Goal: Task Accomplishment & Management: Manage account settings

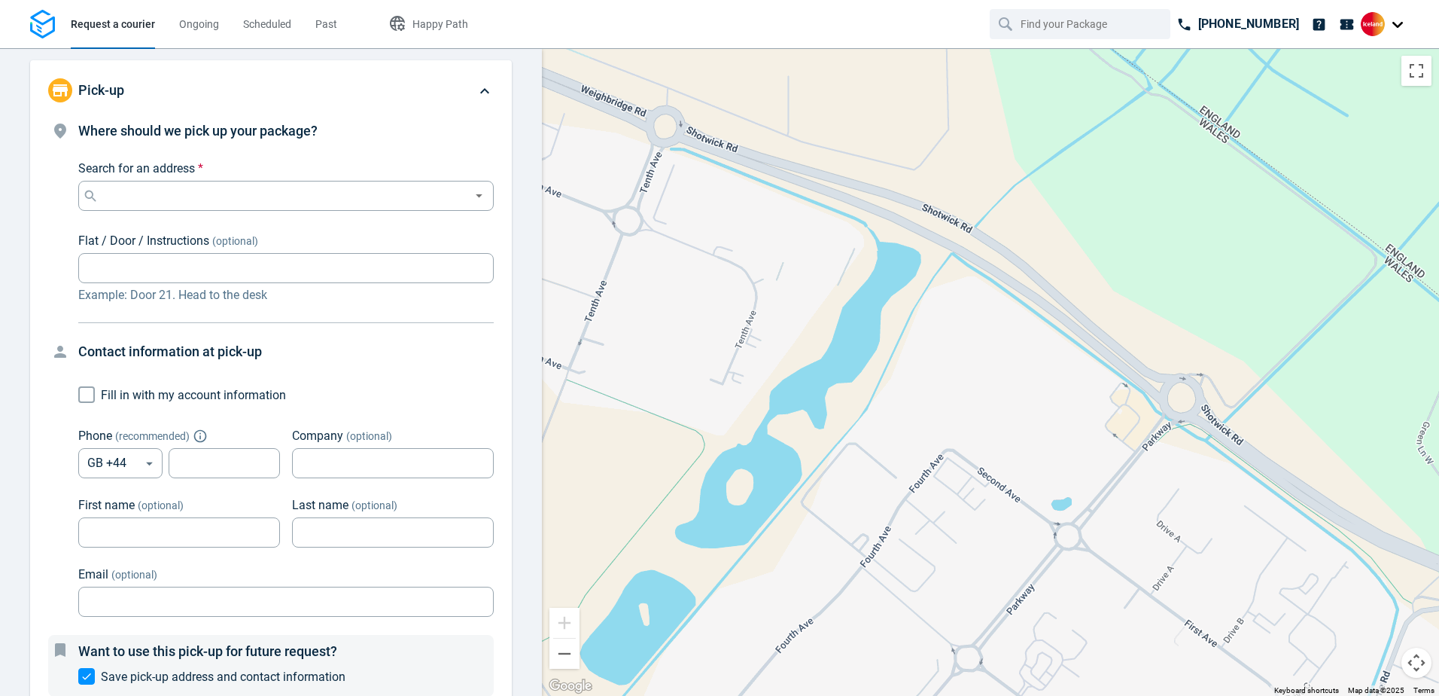
click at [1400, 31] on div at bounding box center [1385, 24] width 48 height 24
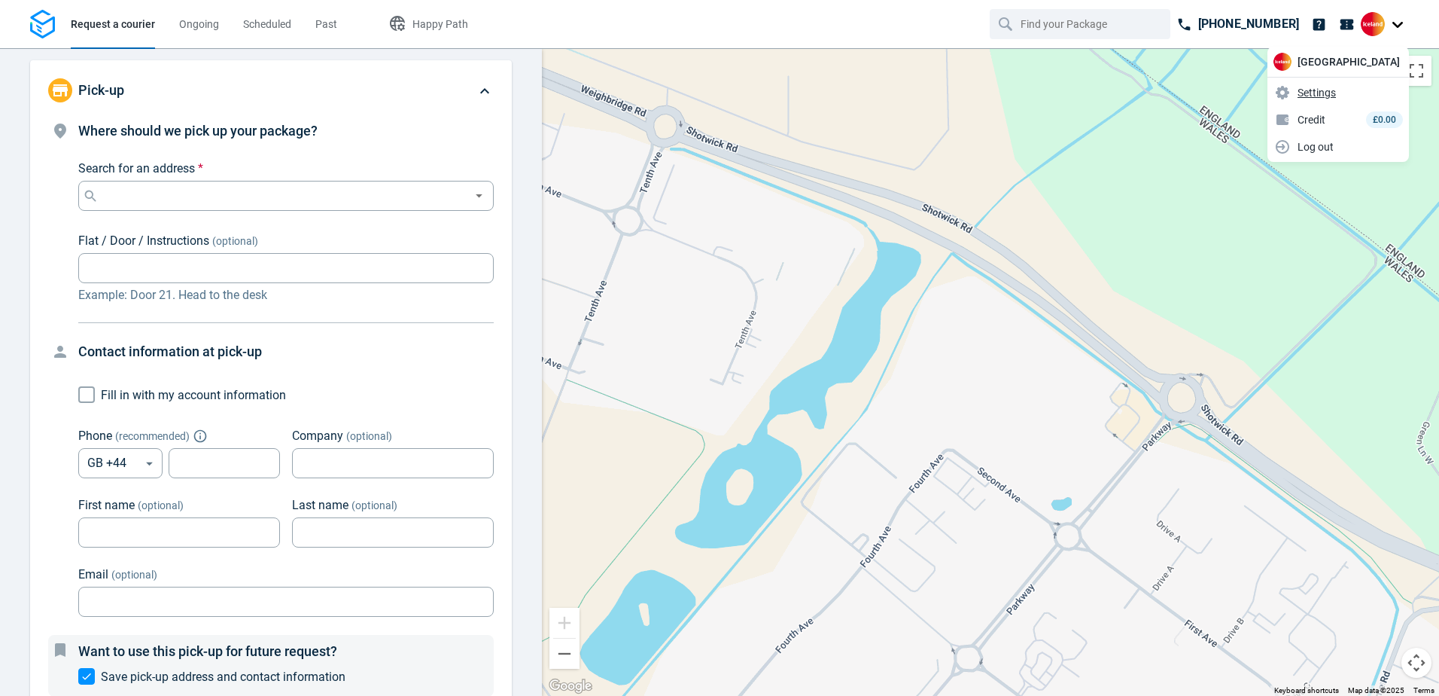
click at [1336, 94] on span "Settings" at bounding box center [1317, 93] width 38 height 16
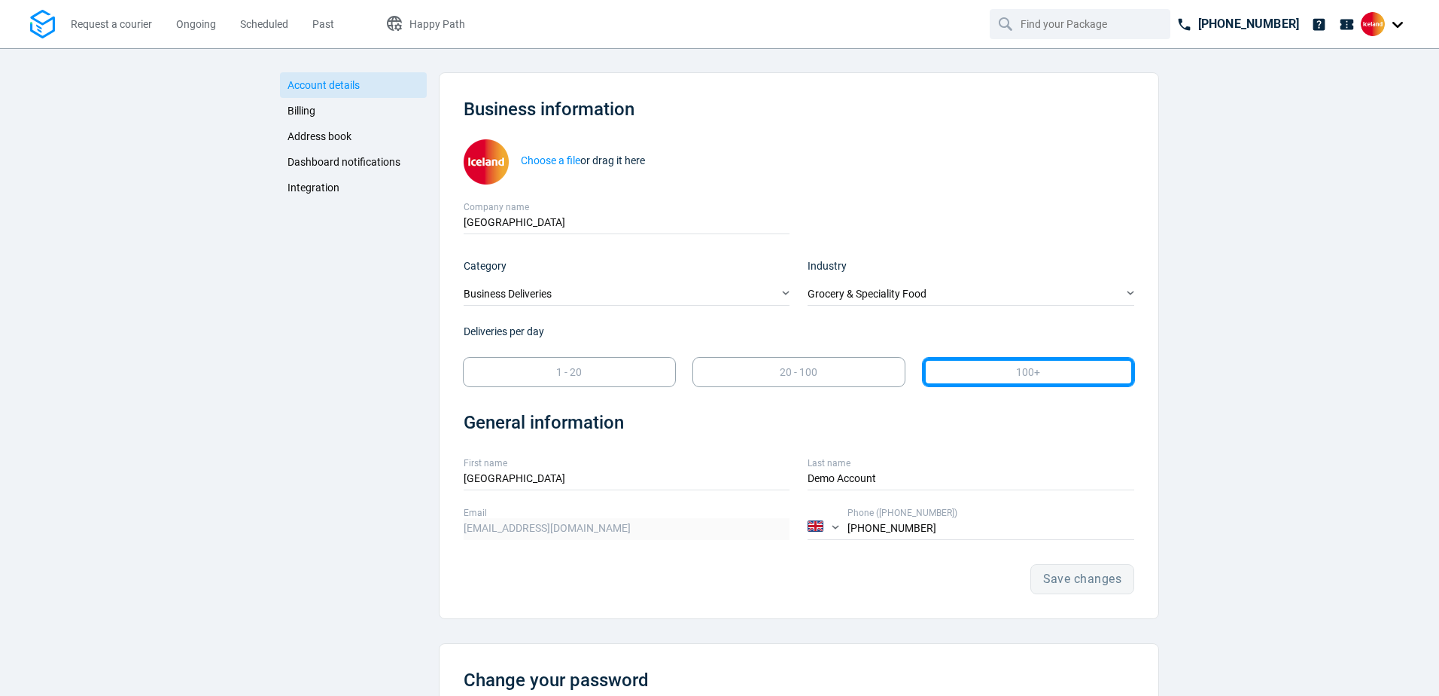
click at [291, 106] on span "Billing" at bounding box center [302, 111] width 28 height 12
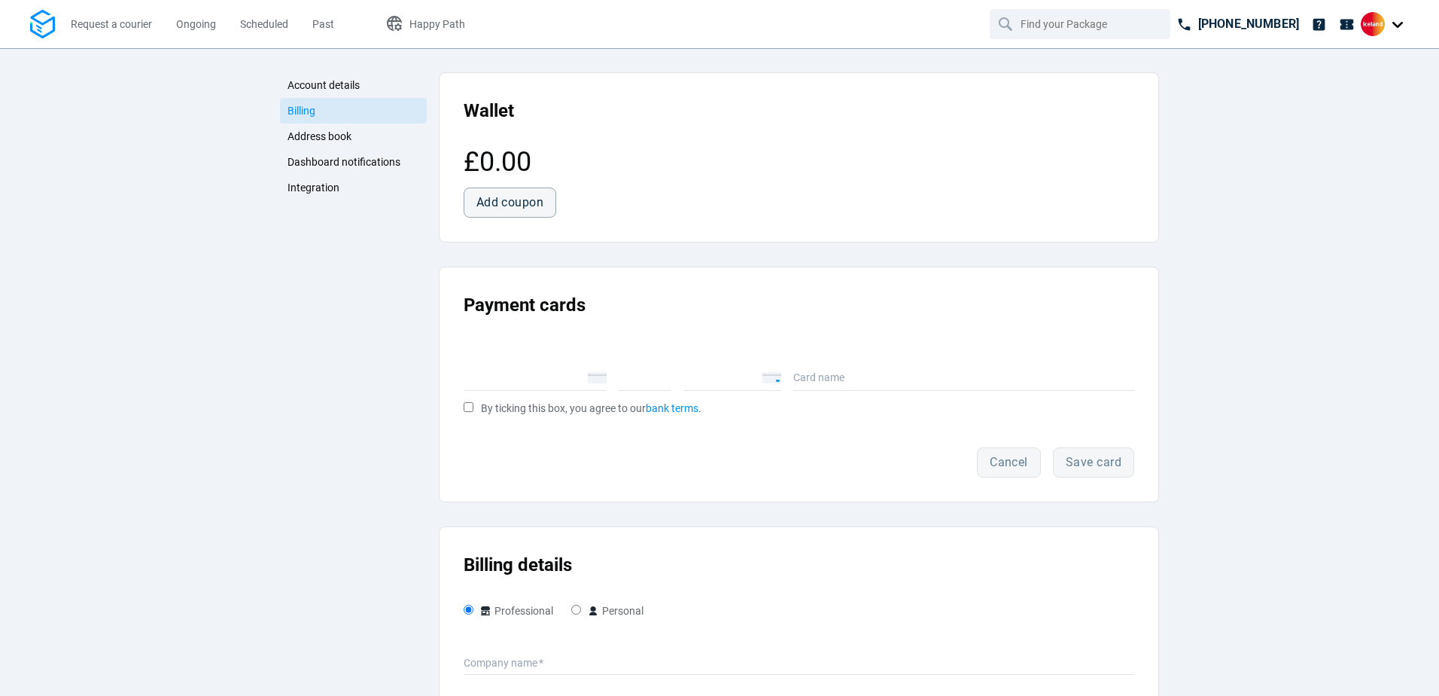
click at [307, 79] on span "Account details" at bounding box center [324, 85] width 72 height 12
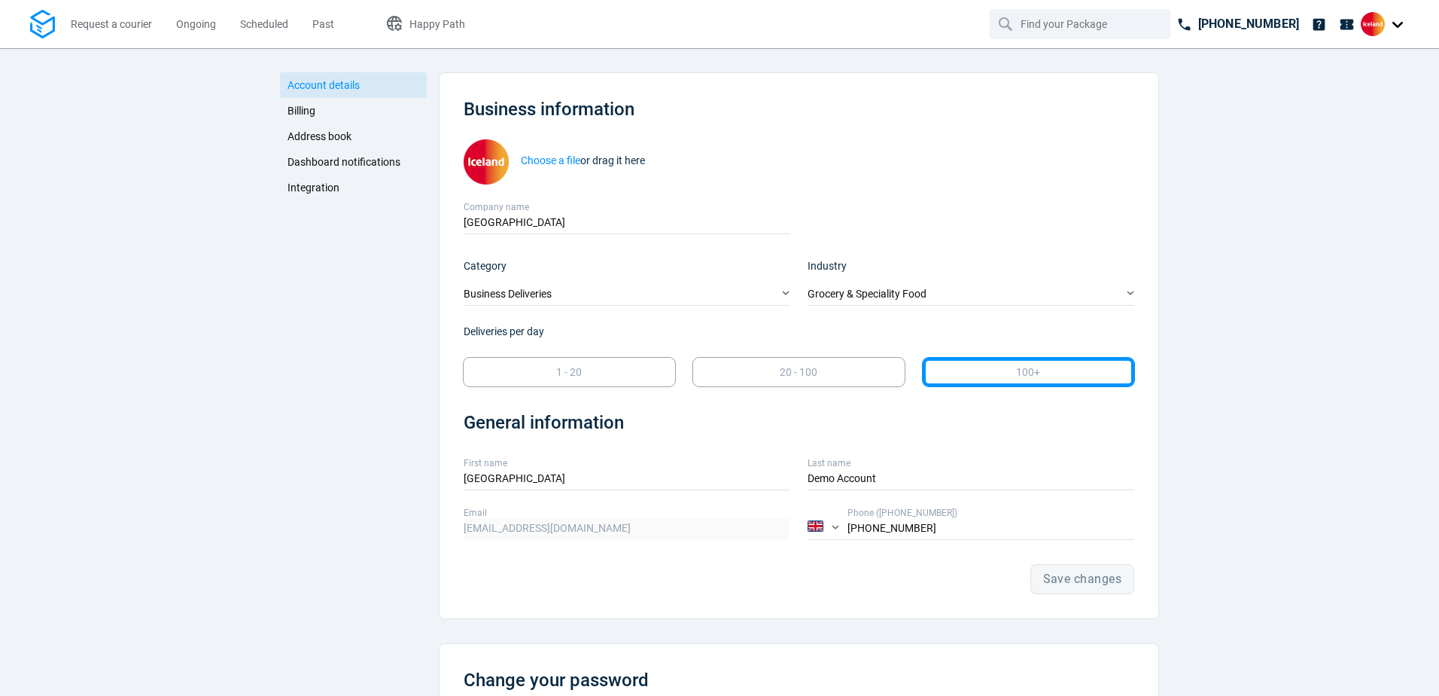
click at [321, 137] on span "Address book" at bounding box center [320, 136] width 64 height 12
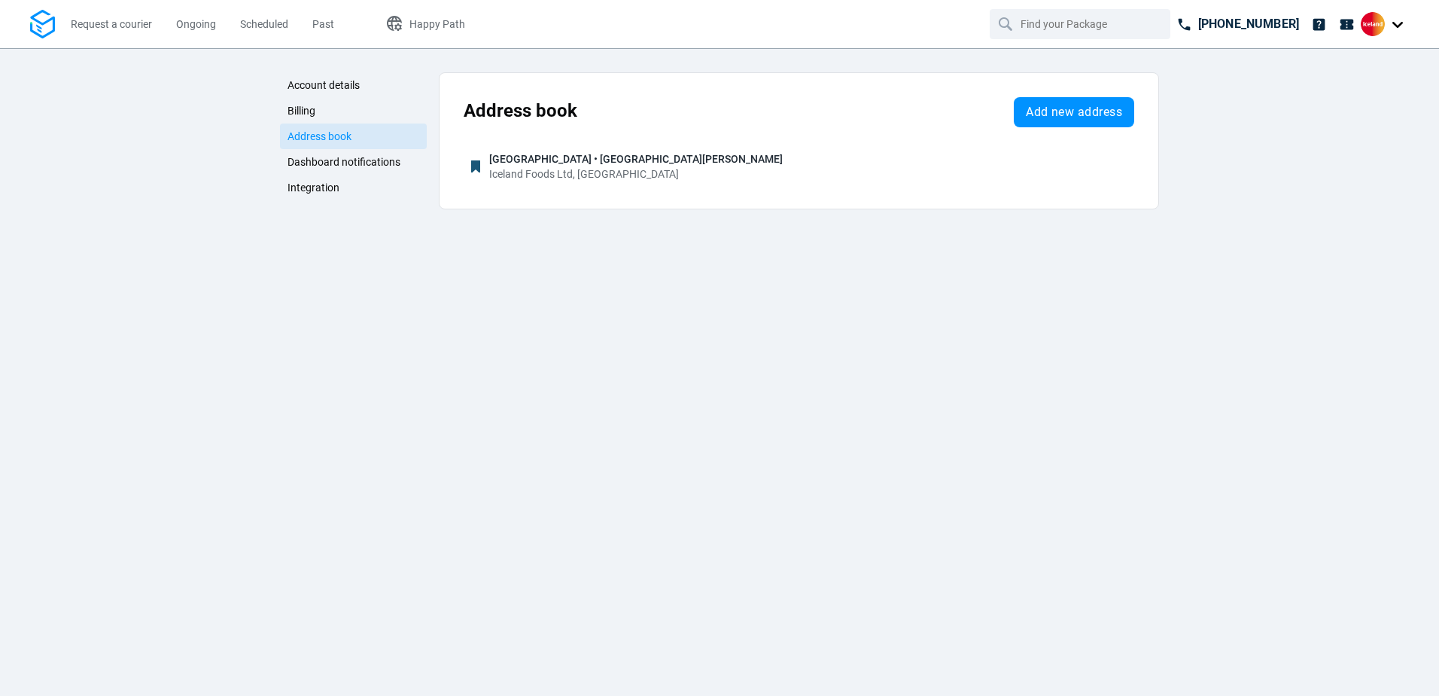
click at [324, 157] on span "Dashboard notifications" at bounding box center [344, 162] width 113 height 12
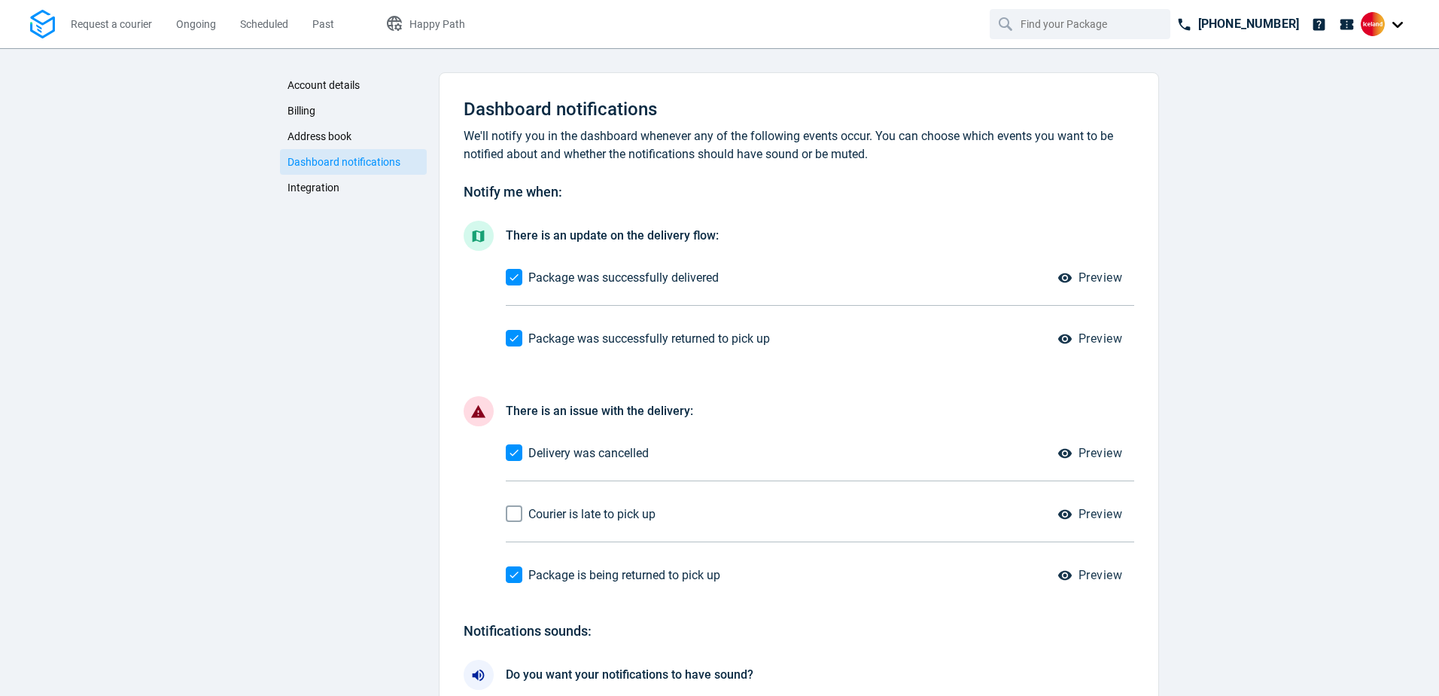
click at [324, 178] on link "Integration" at bounding box center [353, 188] width 147 height 26
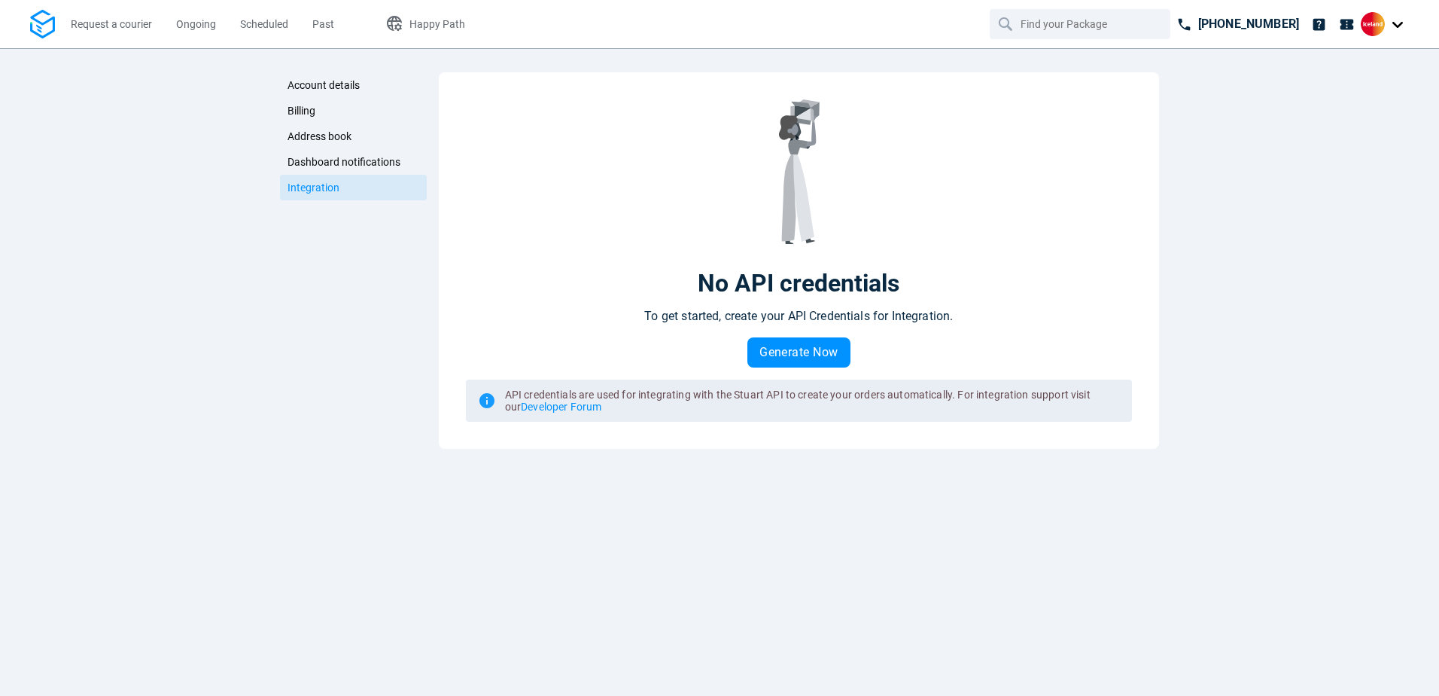
click at [323, 81] on span "Account details" at bounding box center [324, 85] width 72 height 12
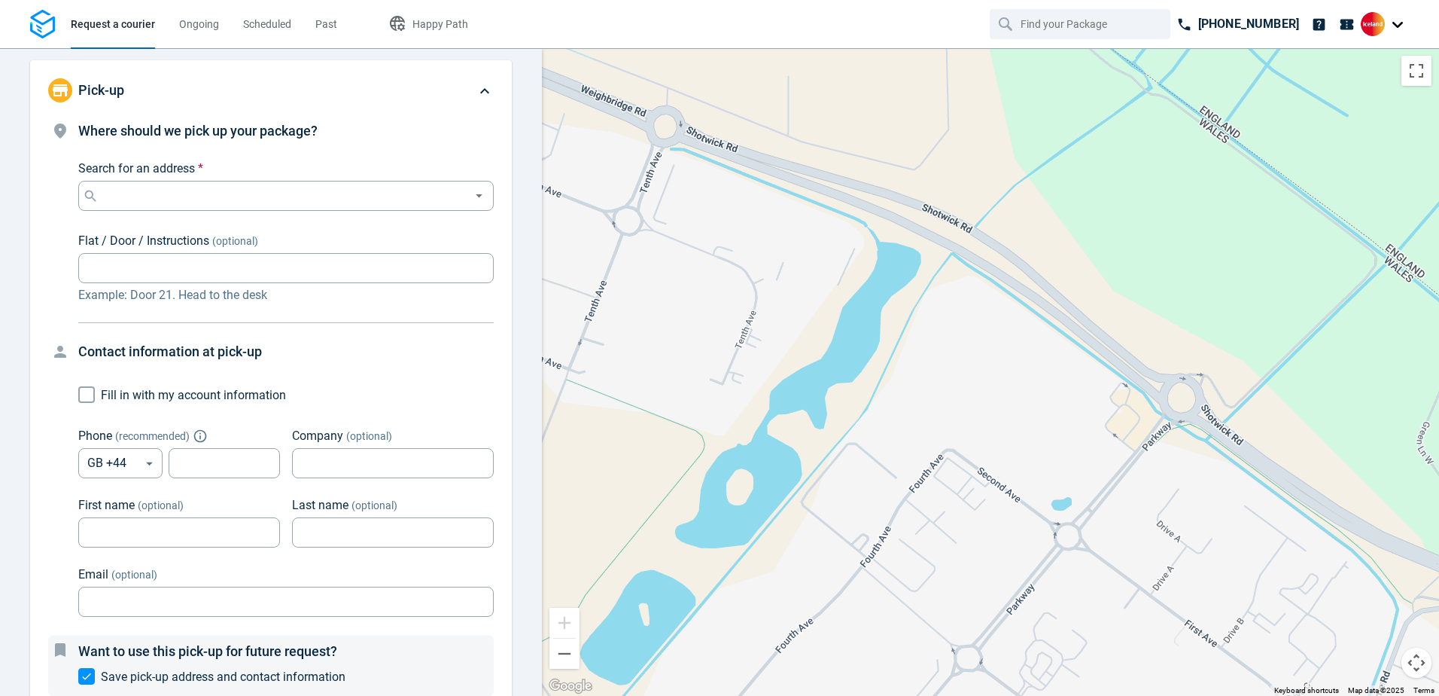
click at [1398, 24] on div at bounding box center [1385, 24] width 48 height 24
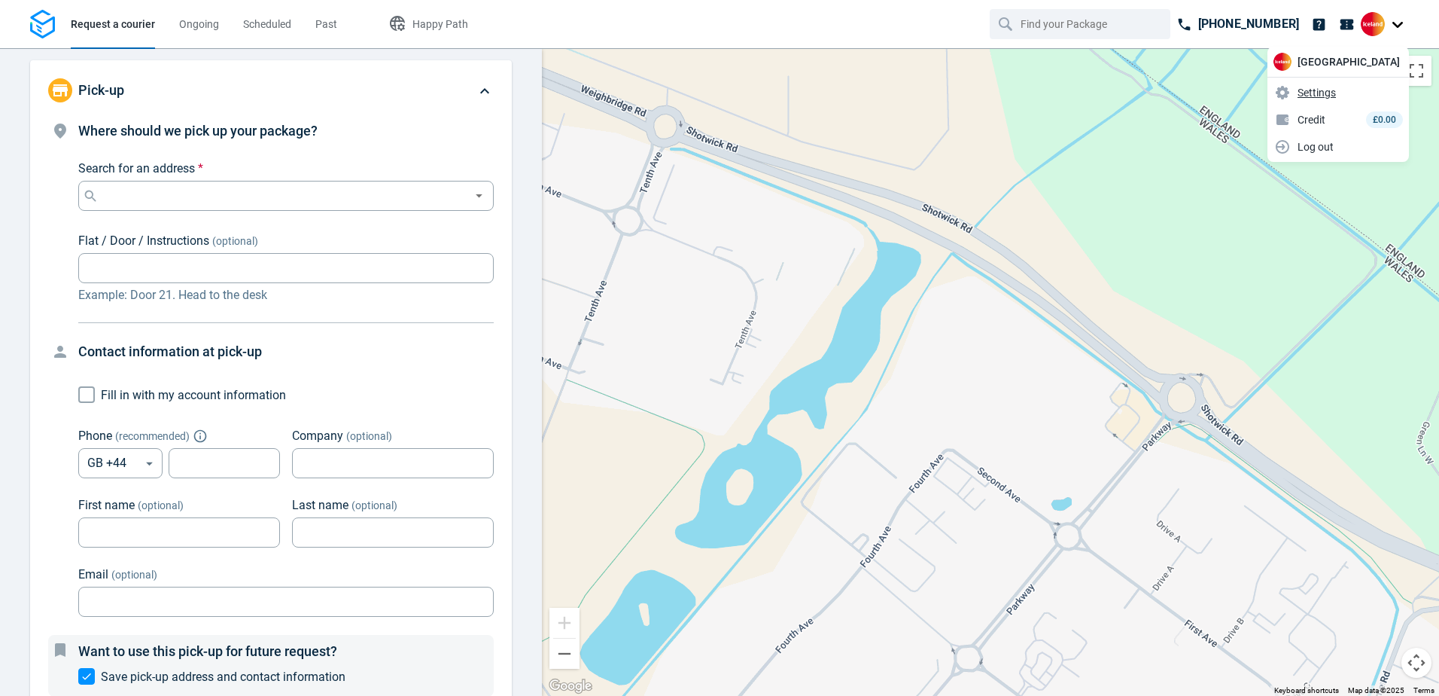
click at [1335, 90] on span "Settings" at bounding box center [1317, 93] width 38 height 16
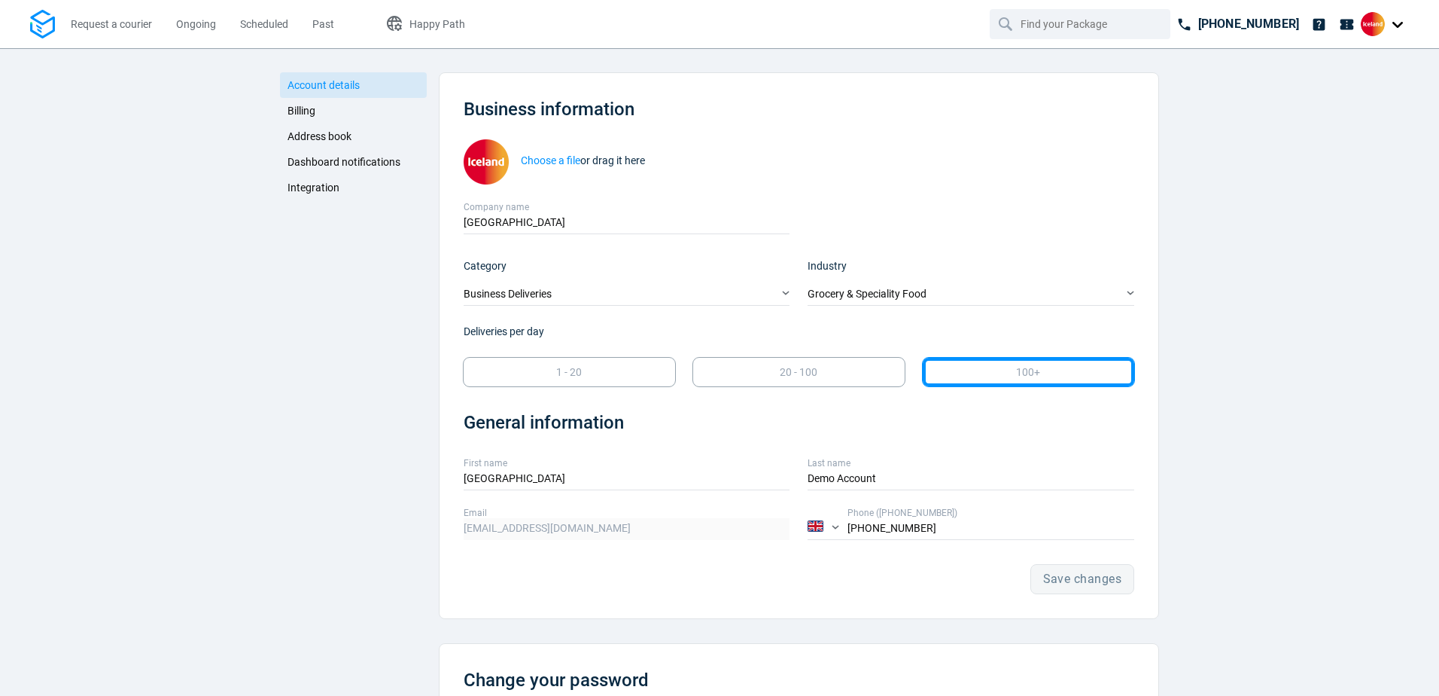
click at [307, 188] on span "Integration" at bounding box center [314, 187] width 52 height 12
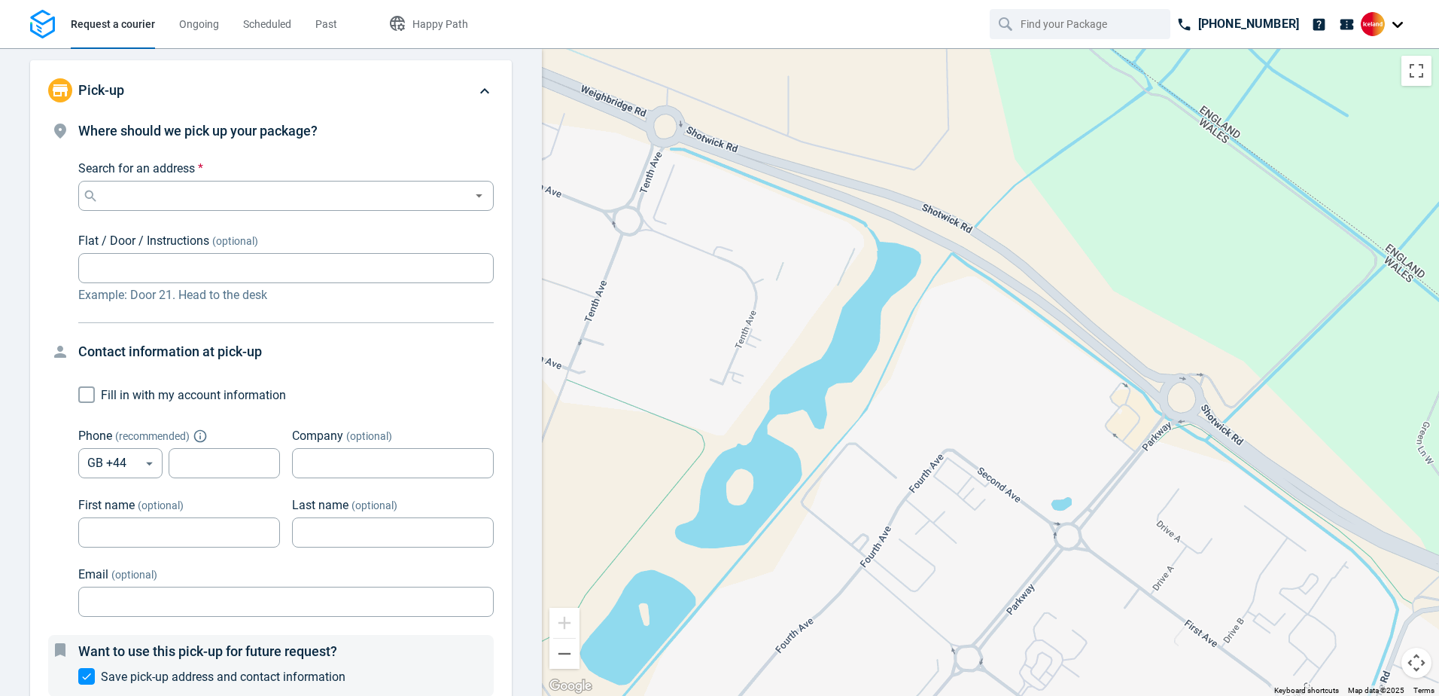
click at [1397, 25] on div at bounding box center [1385, 24] width 48 height 24
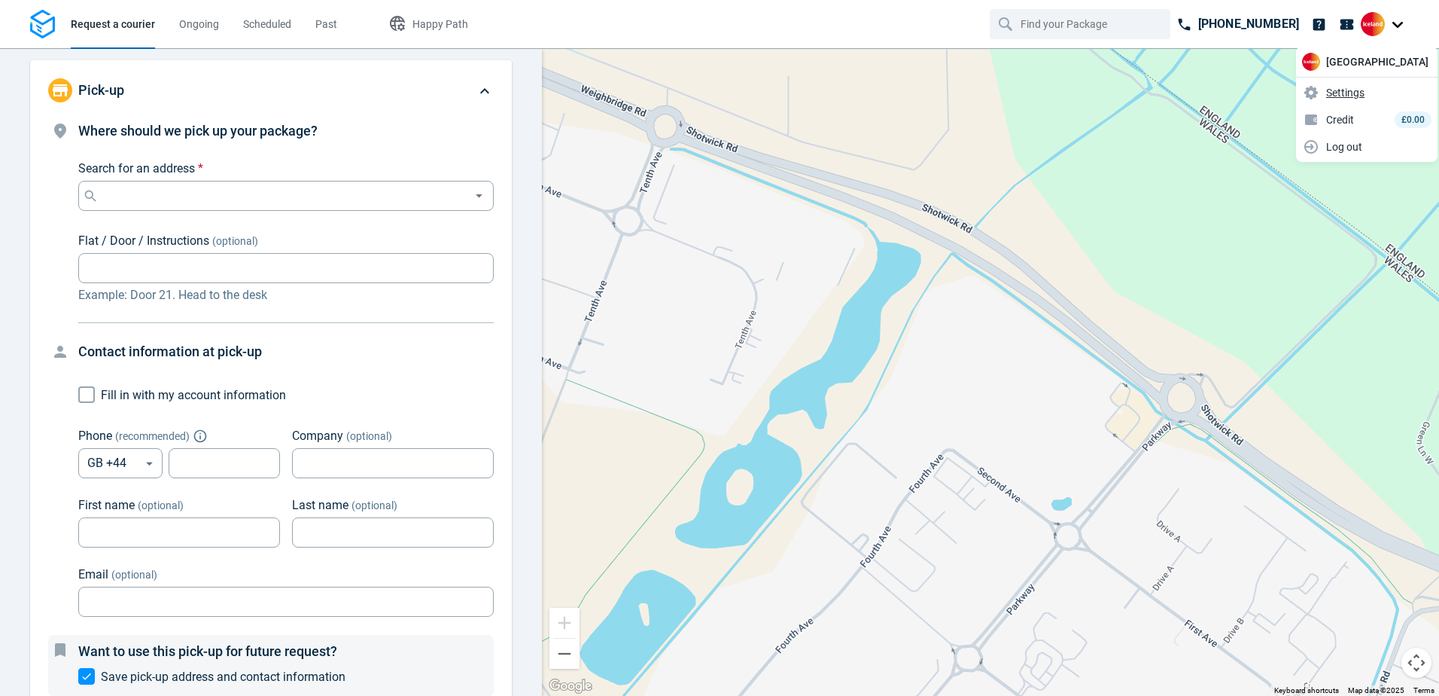
click at [1347, 90] on span "Settings" at bounding box center [1345, 93] width 38 height 16
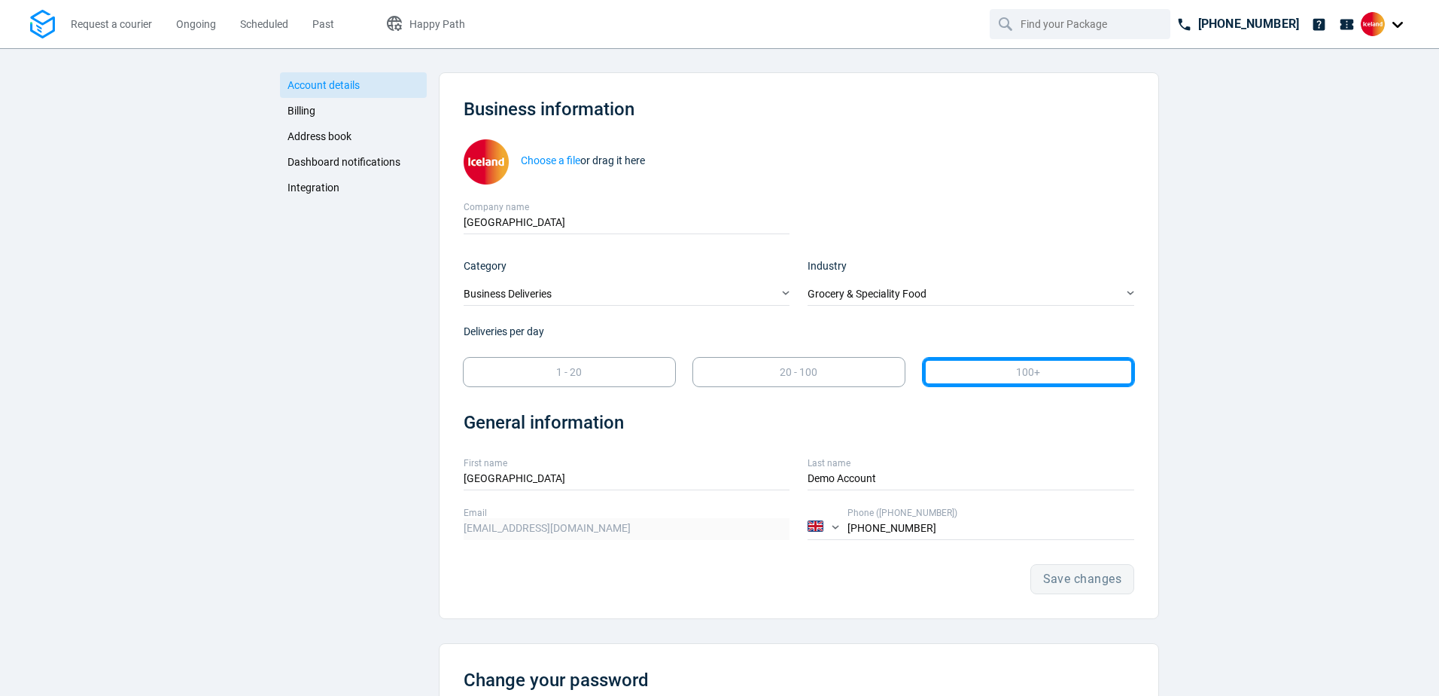
click at [291, 108] on span "Billing" at bounding box center [302, 111] width 28 height 12
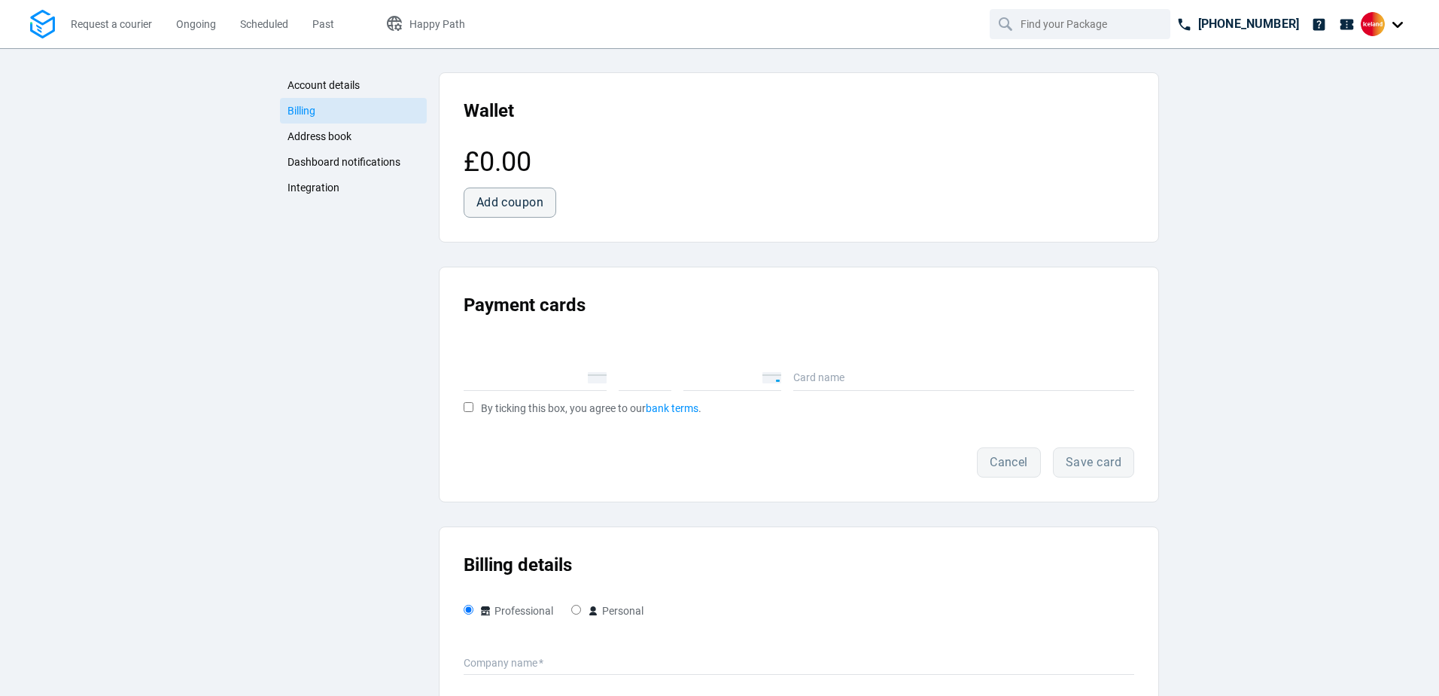
click at [309, 135] on span "Address book" at bounding box center [320, 136] width 64 height 12
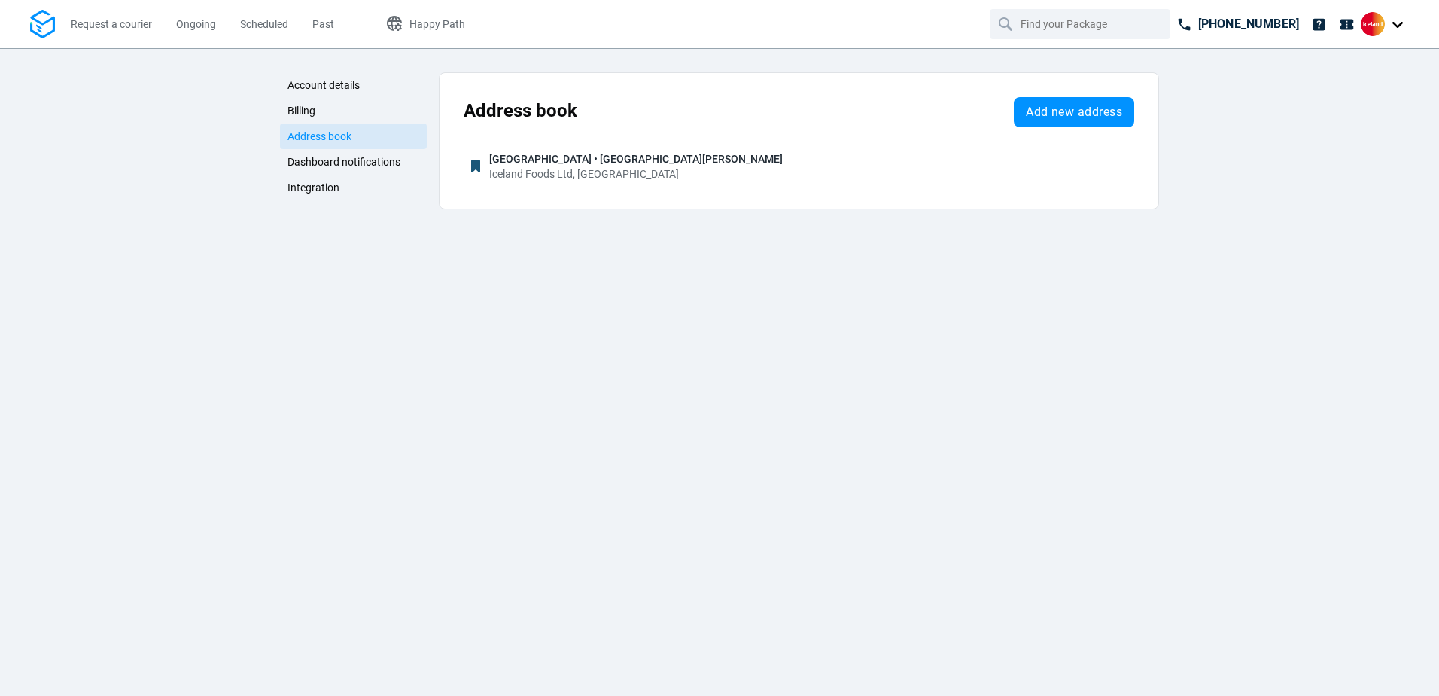
click at [355, 160] on span "Dashboard notifications" at bounding box center [344, 162] width 113 height 12
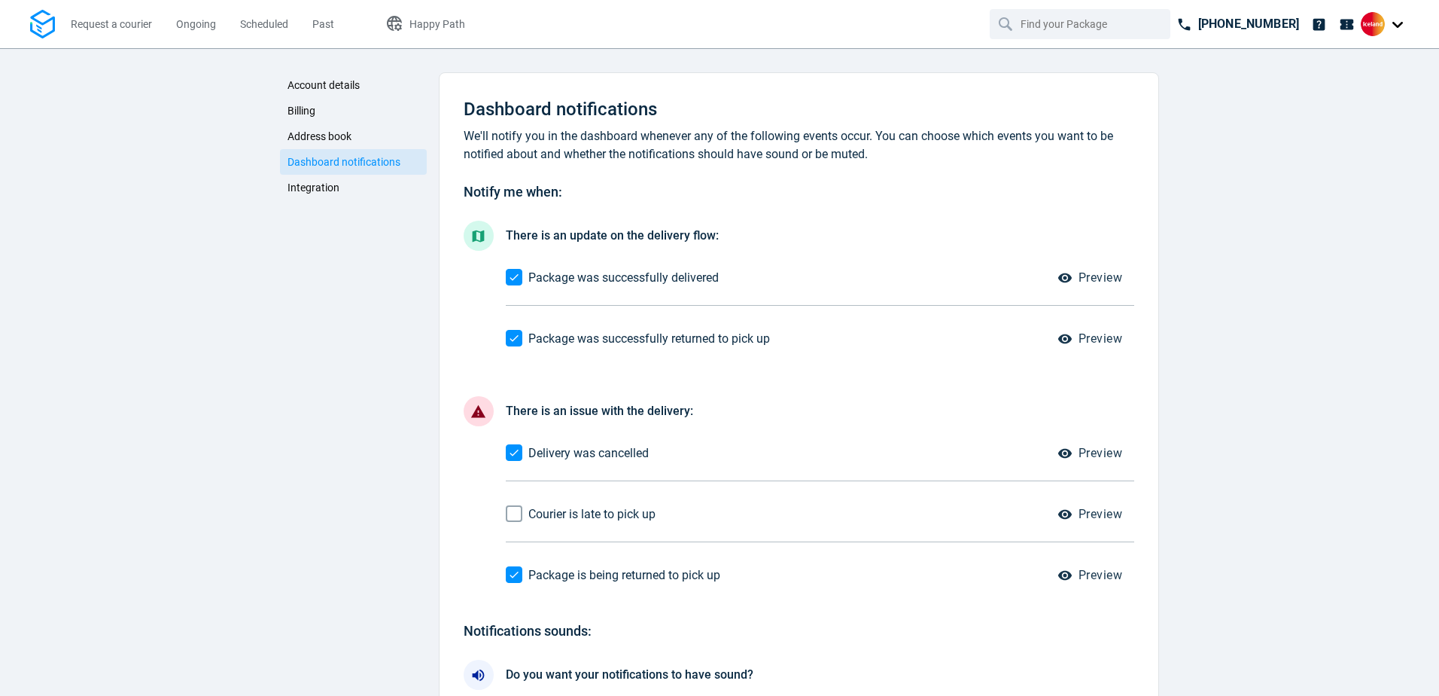
click at [308, 188] on span "Integration" at bounding box center [314, 187] width 52 height 12
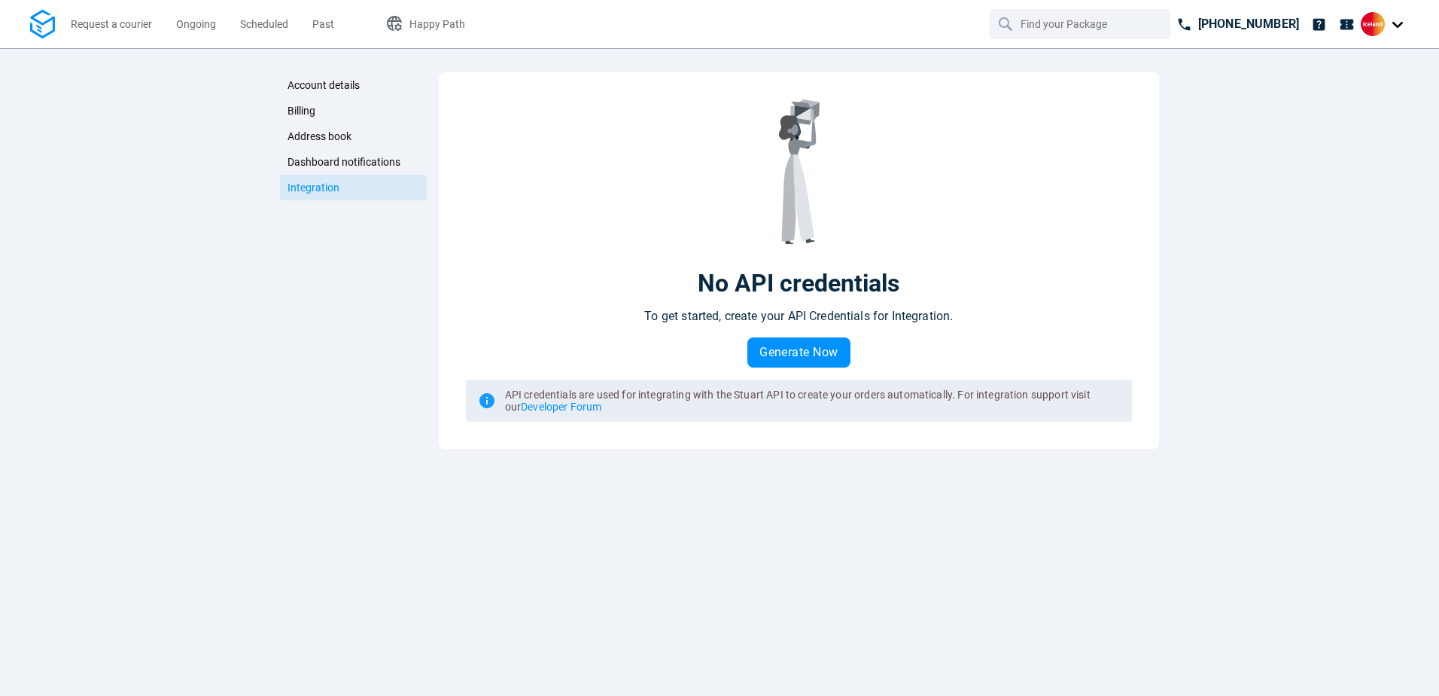
click at [327, 86] on span "Account details" at bounding box center [324, 85] width 72 height 12
